Goal: Task Accomplishment & Management: Manage account settings

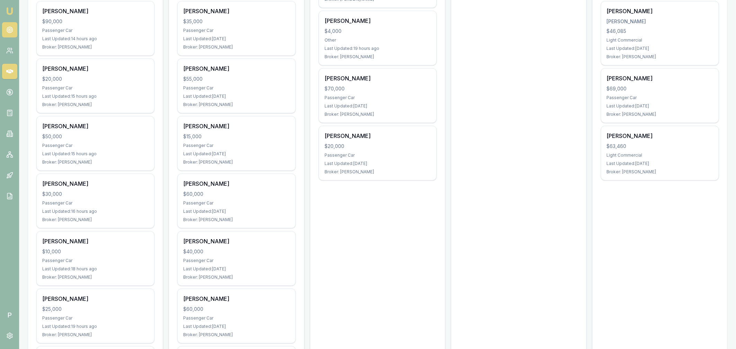
click at [9, 29] on circle at bounding box center [9, 29] width 1 height 1
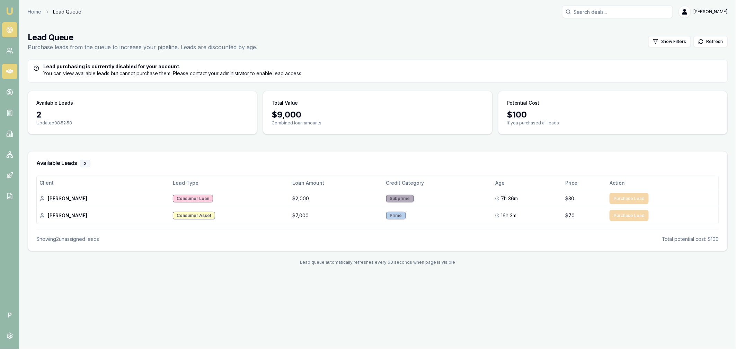
click at [7, 74] on icon at bounding box center [9, 71] width 7 height 7
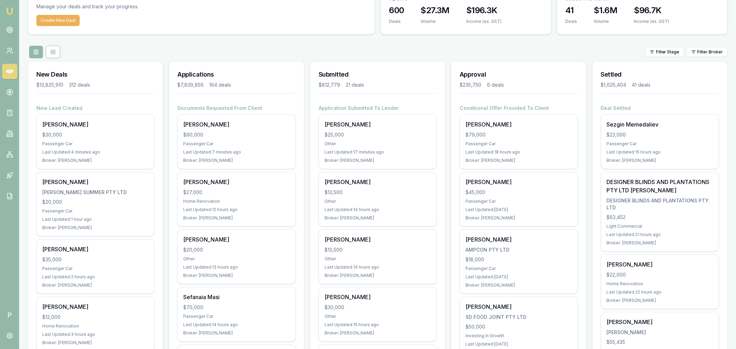
scroll to position [118, 0]
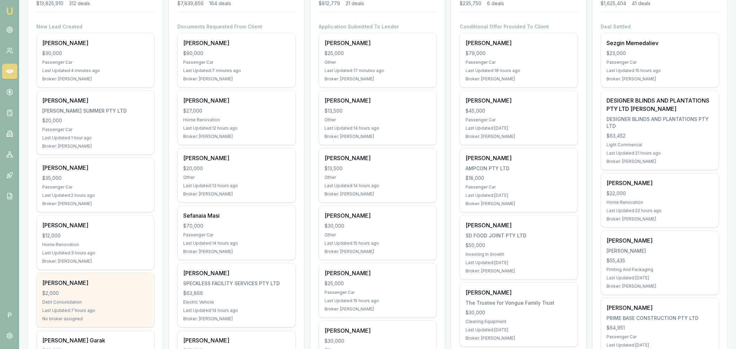
click at [108, 284] on div "[PERSON_NAME]" at bounding box center [95, 282] width 106 height 8
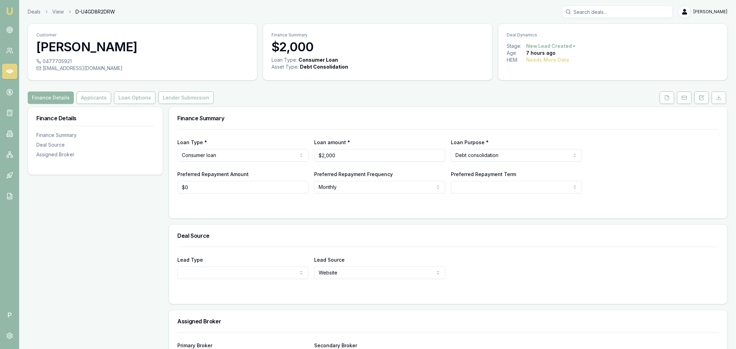
scroll to position [53, 0]
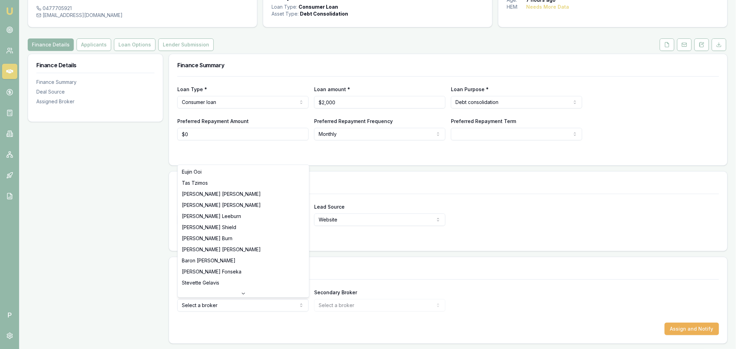
click at [227, 296] on html "Emu Broker P Deals View D-U4GD8R2DRW Matt Leeburn Toggle Menu Customer Madison …" at bounding box center [368, 121] width 736 height 349
select select "U-NHCDP6WVWP"
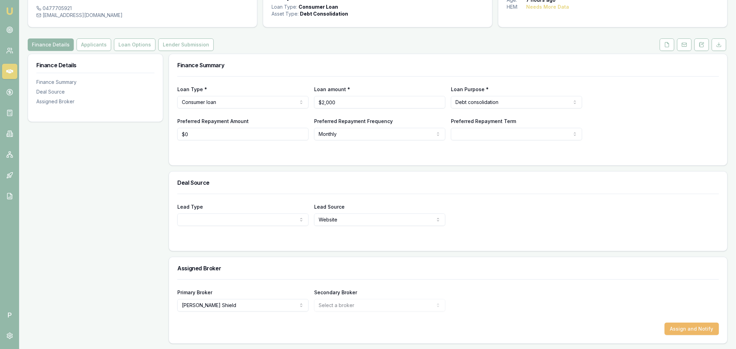
click at [707, 331] on button "Assign and Notify" at bounding box center [691, 328] width 54 height 12
click at [8, 30] on circle at bounding box center [9, 29] width 3 height 3
